Goal: Task Accomplishment & Management: Complete application form

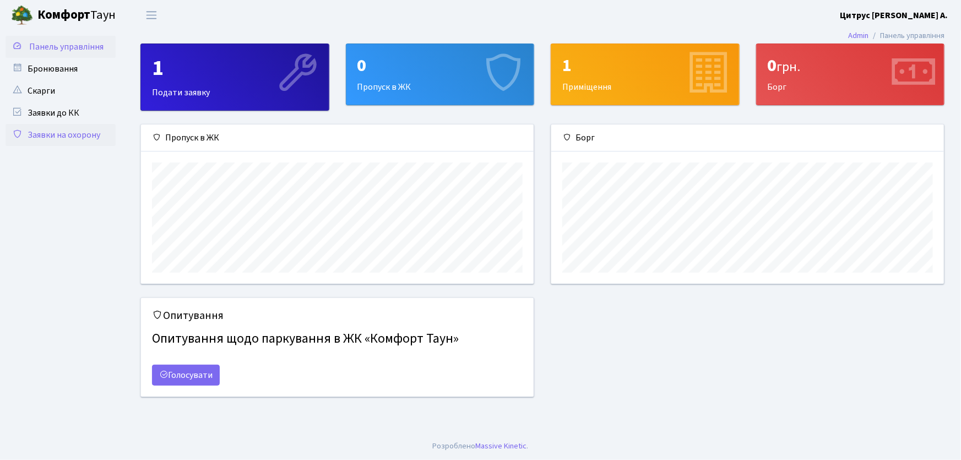
scroll to position [159, 393]
click at [75, 140] on link "Заявки на охорону" at bounding box center [61, 135] width 110 height 22
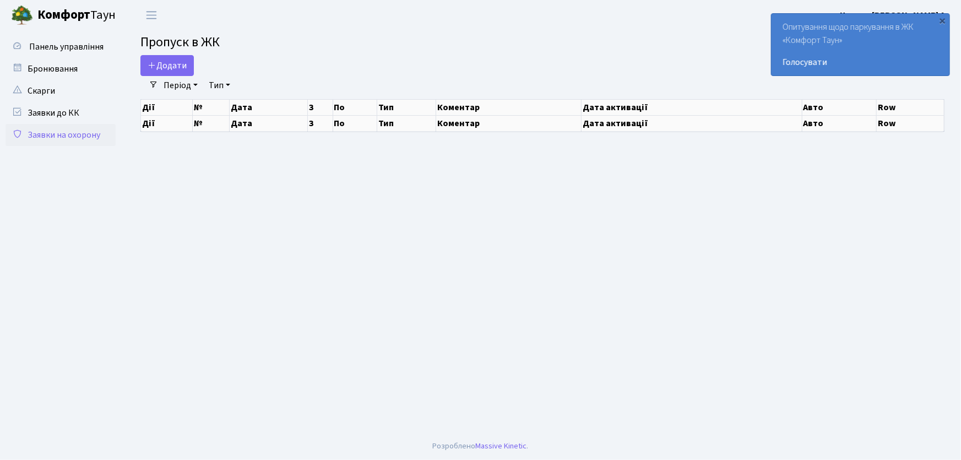
select select "25"
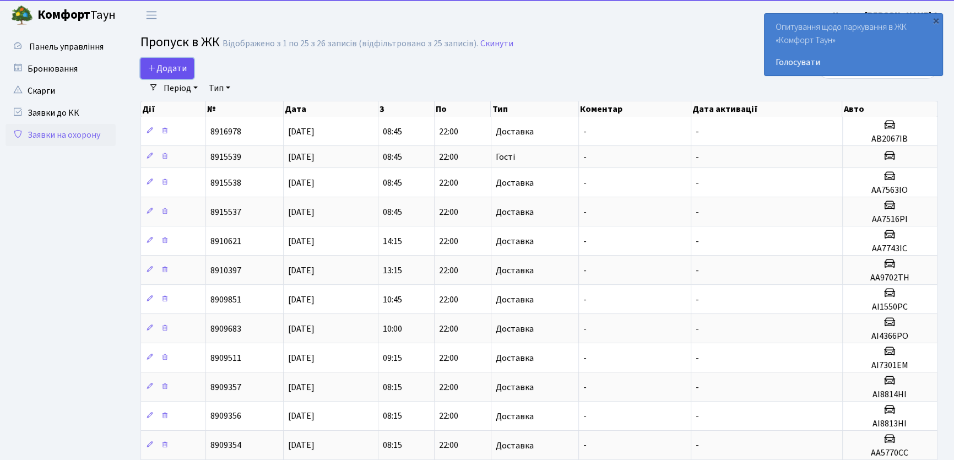
click at [177, 72] on span "Додати" at bounding box center [167, 68] width 39 height 12
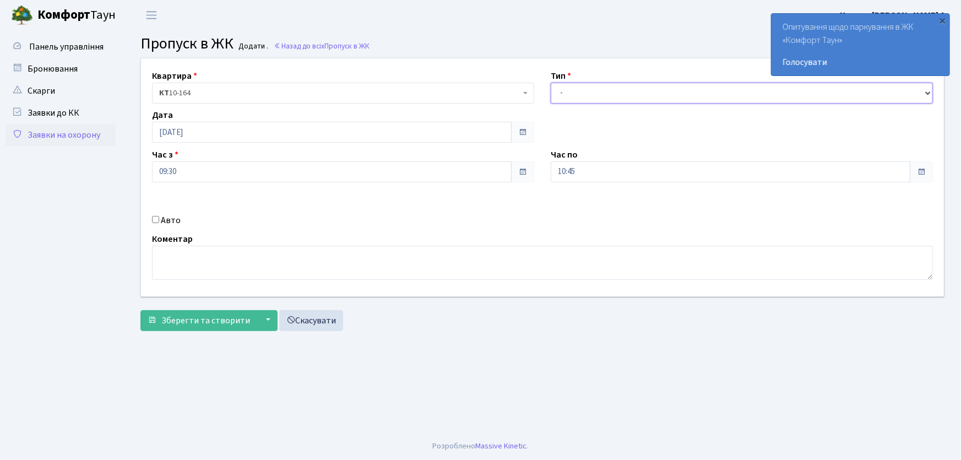
click at [580, 96] on select "- Доставка Таксі Гості Сервіс" at bounding box center [742, 93] width 382 height 21
select select "1"
click at [551, 83] on select "- Доставка Таксі Гості Сервіс" at bounding box center [742, 93] width 382 height 21
drag, startPoint x: 590, startPoint y: 173, endPoint x: 528, endPoint y: 171, distance: 61.7
click at [528, 171] on div "Квартира <b>КТ</b>&nbsp;&nbsp;&nbsp;&nbsp;10-164 КТ 10-164 Тип - Доставка Таксі…" at bounding box center [542, 177] width 819 height 238
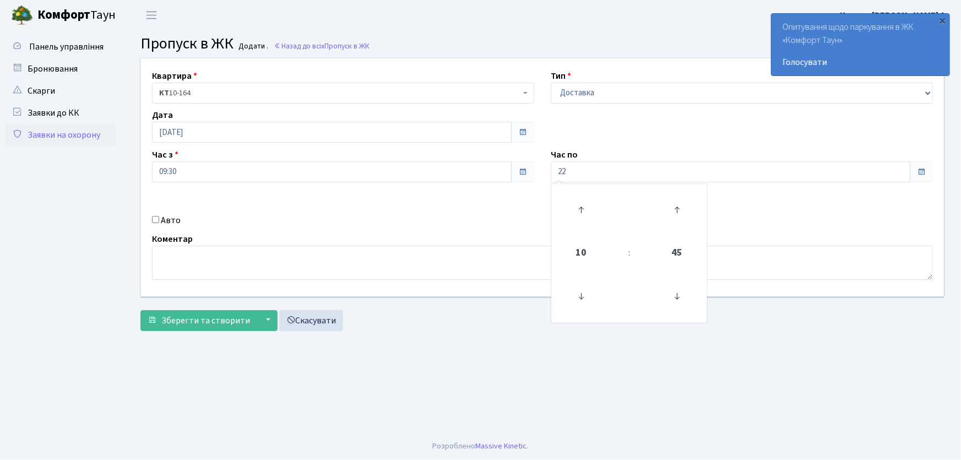
type input "22:00"
click at [156, 220] on input "Авто" at bounding box center [155, 219] width 7 height 7
checkbox input "true"
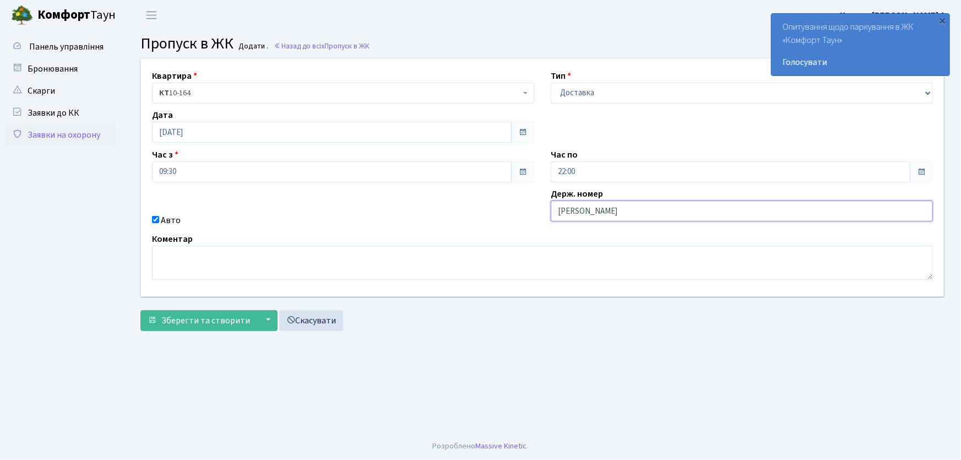
type input "АА7516PI"
click at [140, 310] on button "Зберегти та створити" at bounding box center [198, 320] width 117 height 21
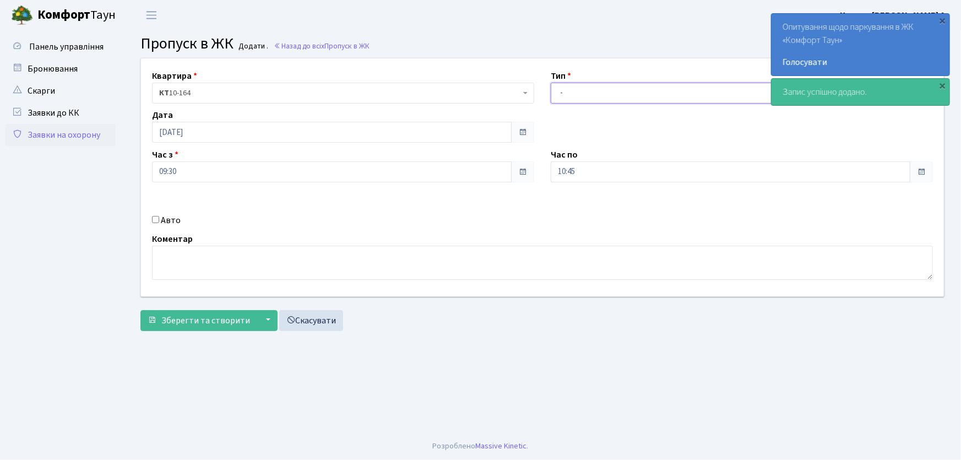
click at [568, 96] on select "- Доставка Таксі Гості Сервіс" at bounding box center [742, 93] width 382 height 21
select select "1"
click at [551, 83] on select "- Доставка Таксі Гості Сервіс" at bounding box center [742, 93] width 382 height 21
click at [494, 181] on div "Квартира <b>КТ</b>&nbsp;&nbsp;&nbsp;&nbsp;10-164 КТ 10-164 Тип - Доставка Таксі…" at bounding box center [542, 177] width 819 height 238
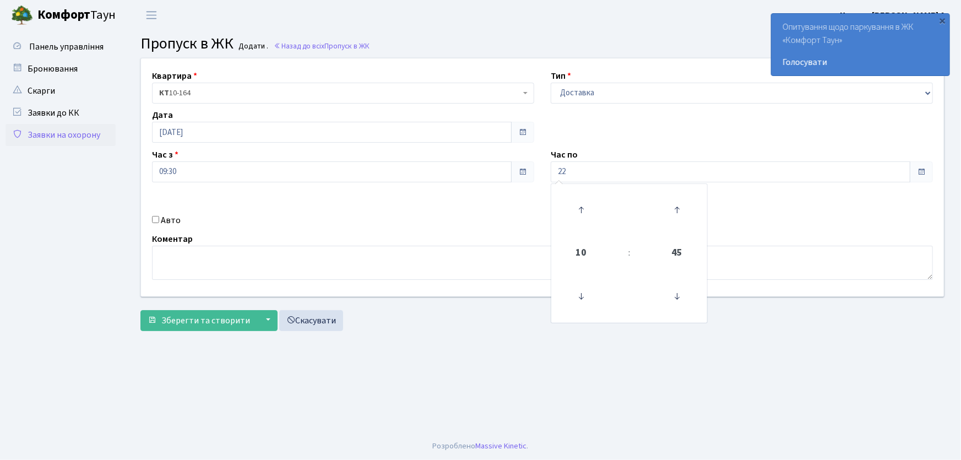
type input "22:00"
click at [156, 220] on input "Авто" at bounding box center [155, 219] width 7 height 7
checkbox input "true"
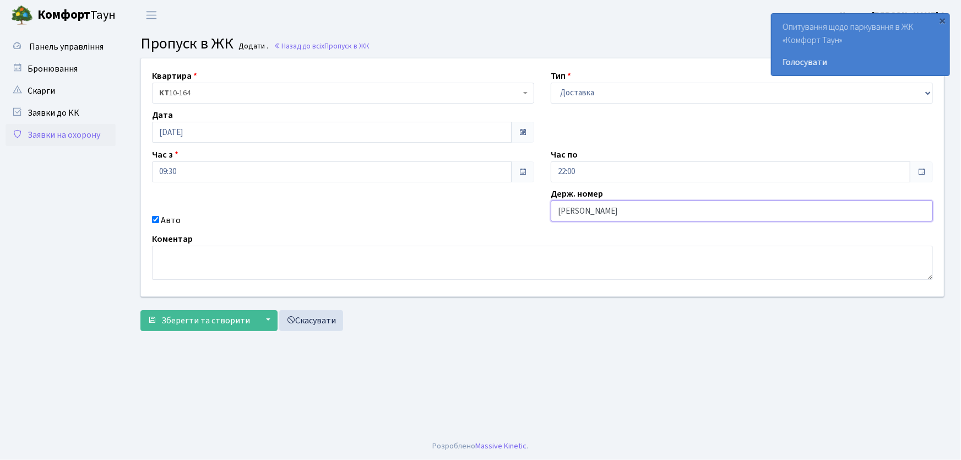
type input "АА7563ІО"
click at [140, 310] on button "Зберегти та створити" at bounding box center [198, 320] width 117 height 21
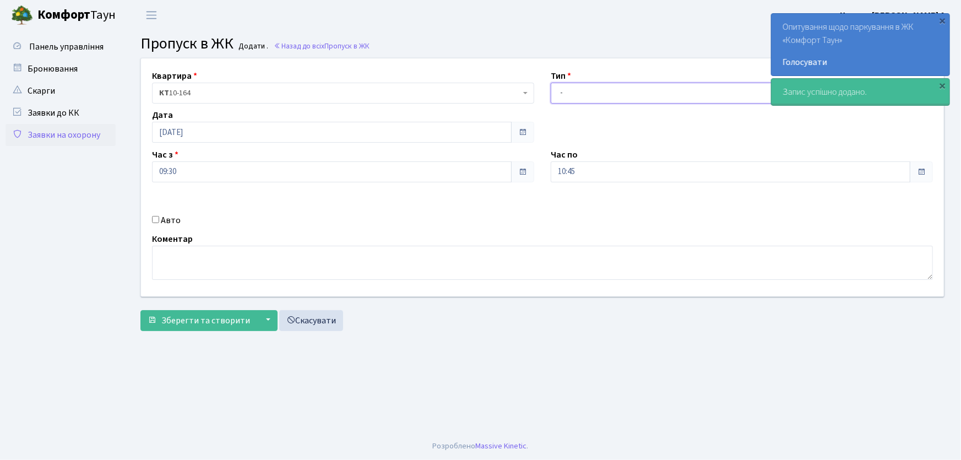
drag, startPoint x: 569, startPoint y: 92, endPoint x: 573, endPoint y: 99, distance: 7.6
click at [569, 92] on select "- Доставка Таксі Гості Сервіс" at bounding box center [742, 93] width 382 height 21
select select "1"
click at [551, 83] on select "- Доставка Таксі Гості Сервіс" at bounding box center [742, 93] width 382 height 21
drag, startPoint x: 556, startPoint y: 175, endPoint x: 530, endPoint y: 176, distance: 25.9
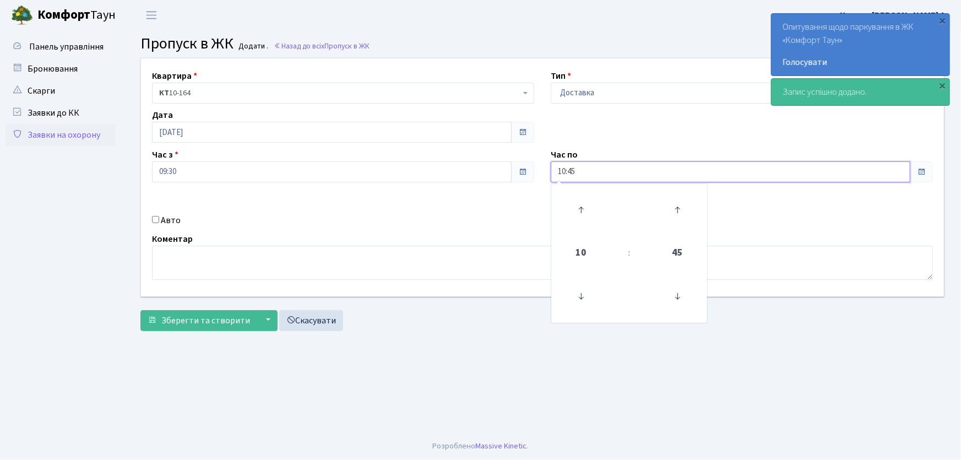
click at [530, 176] on div "Квартира <b>КТ</b>&nbsp;&nbsp;&nbsp;&nbsp;10-164 КТ 10-164 Тип - Доставка Таксі…" at bounding box center [542, 177] width 819 height 238
type input "22:00"
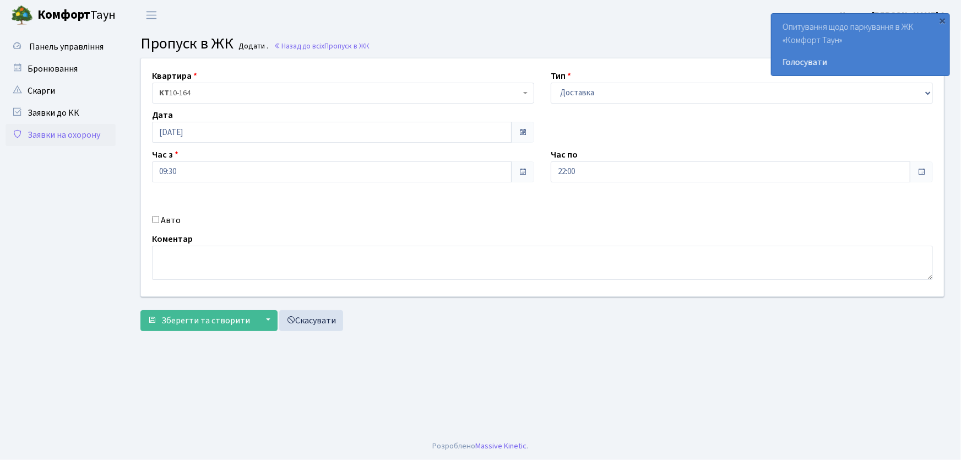
drag, startPoint x: 153, startPoint y: 216, endPoint x: 159, endPoint y: 219, distance: 6.9
click at [157, 219] on input "Авто" at bounding box center [155, 219] width 7 height 7
checkbox input "true"
type input "АА9702ТН"
click at [140, 310] on button "Зберегти та створити" at bounding box center [198, 320] width 117 height 21
